Goal: Task Accomplishment & Management: Use online tool/utility

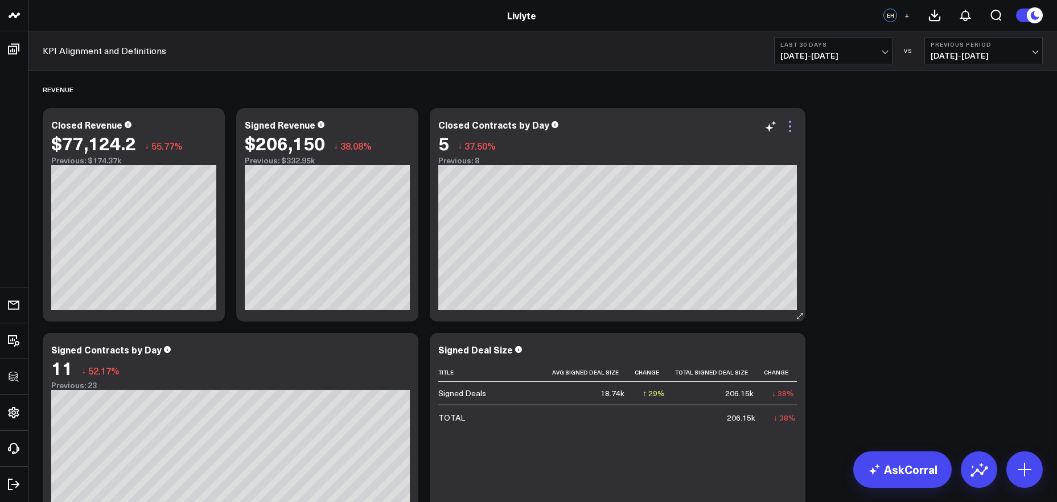
click at [789, 120] on icon at bounding box center [790, 127] width 14 height 14
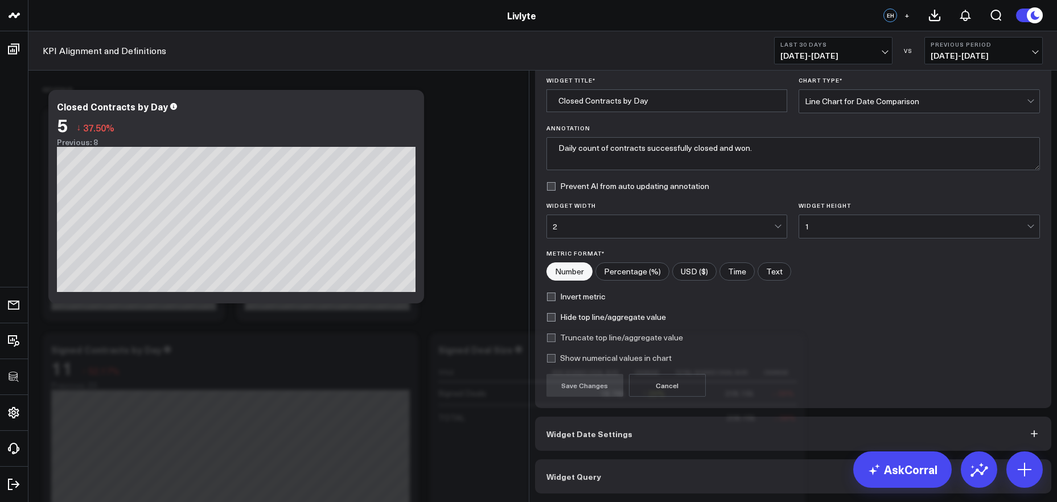
scroll to position [27, 0]
click at [771, 457] on div "Widget Display Widget Title * Closed Contracts by Day Chart Type * Line Chart f…" at bounding box center [793, 268] width 517 height 451
click at [772, 466] on button "Widget Query" at bounding box center [793, 476] width 517 height 34
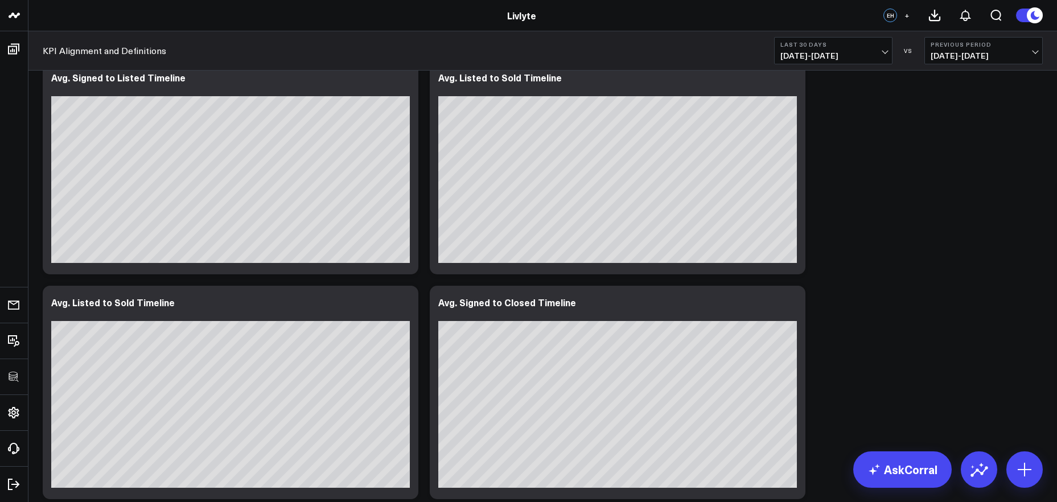
scroll to position [1558, 0]
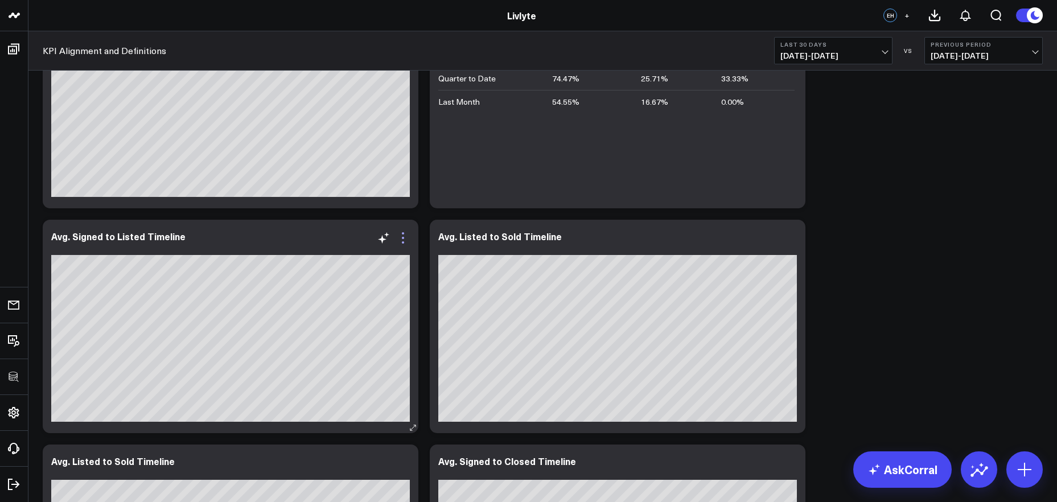
click at [406, 237] on icon at bounding box center [403, 238] width 14 height 14
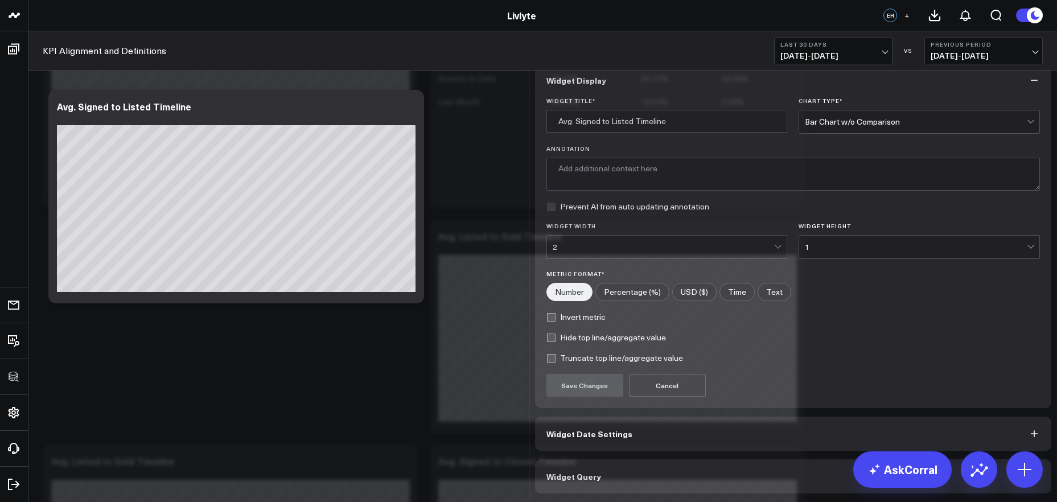
scroll to position [6, 0]
click at [651, 473] on button "Widget Query" at bounding box center [793, 476] width 517 height 34
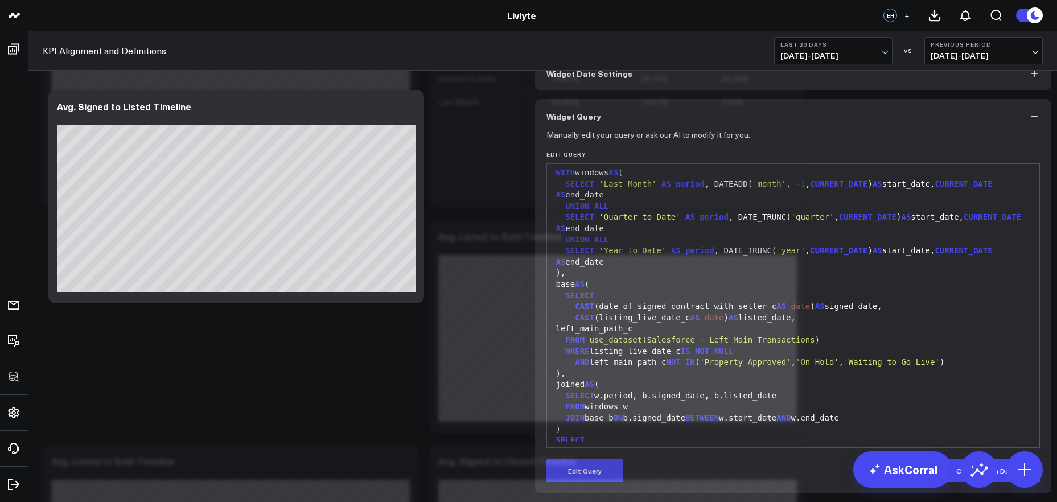
scroll to position [0, 0]
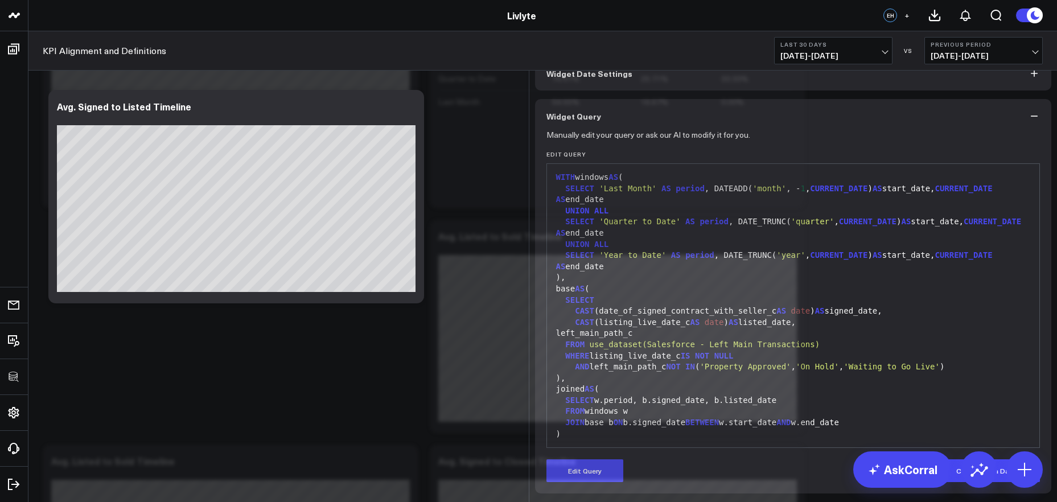
click at [819, 48] on button "Widget Display" at bounding box center [793, 31] width 517 height 34
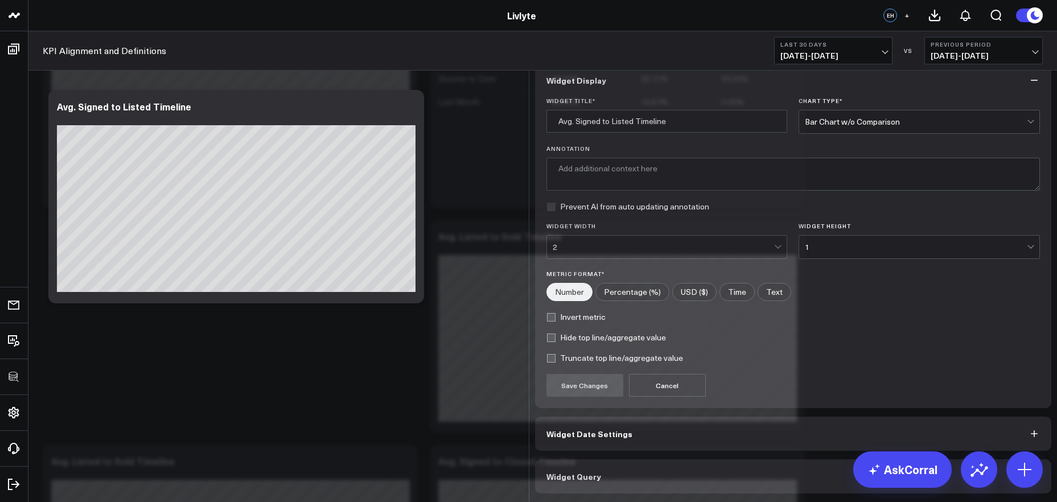
click at [842, 121] on div "Bar Chart w/o Comparison" at bounding box center [916, 121] width 222 height 23
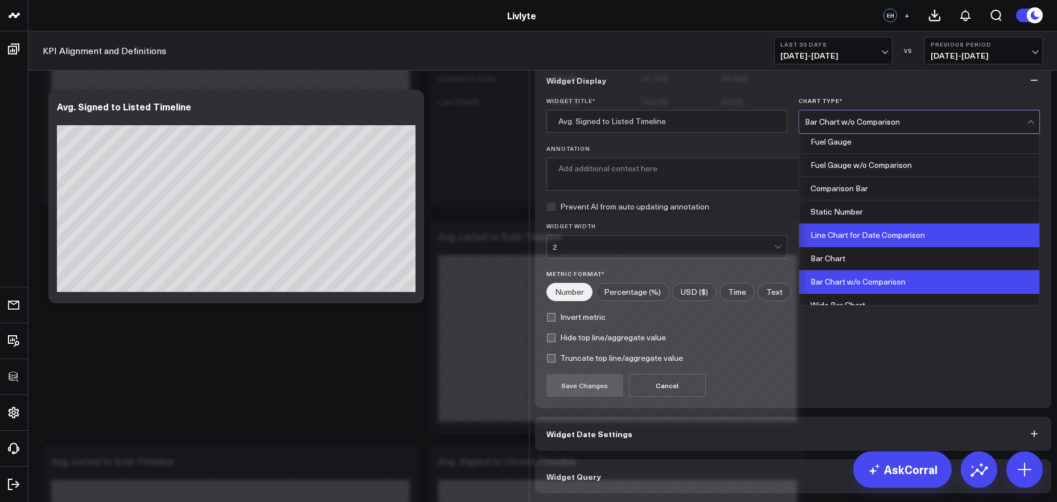
scroll to position [5, 0]
click at [849, 237] on div "Line Chart for Date Comparison" at bounding box center [919, 234] width 240 height 23
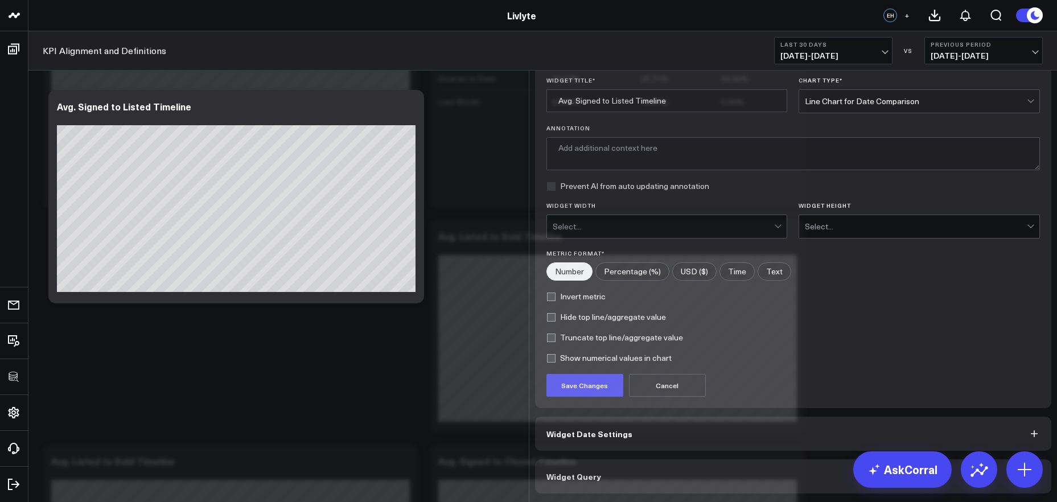
click at [1041, 25] on icon at bounding box center [1039, 18] width 14 height 14
